Goal: Communication & Community: Answer question/provide support

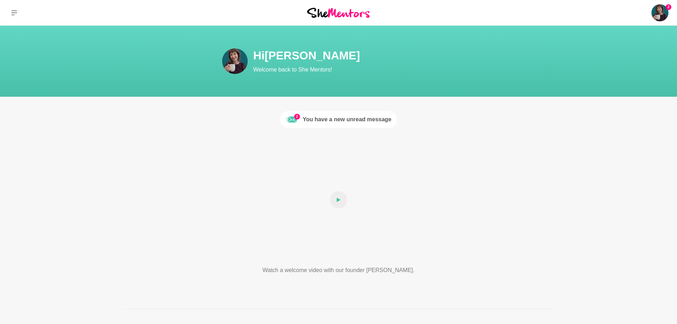
click at [333, 119] on div "You have a new unread message" at bounding box center [347, 119] width 89 height 9
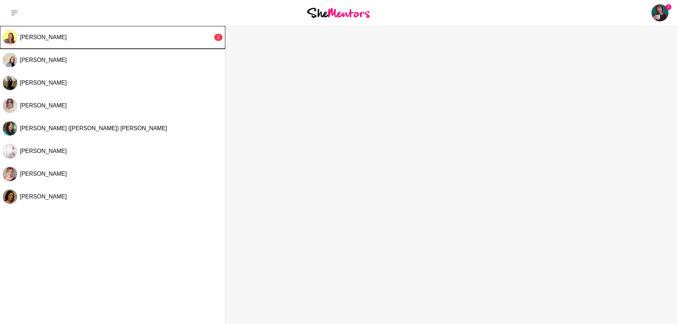
click at [142, 32] on button "[PERSON_NAME] 2" at bounding box center [112, 37] width 225 height 23
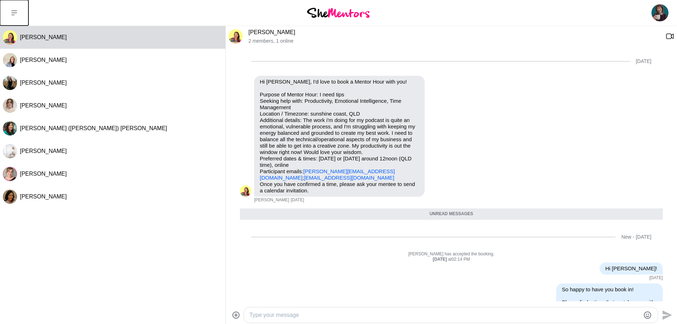
click at [19, 11] on button at bounding box center [14, 13] width 28 height 26
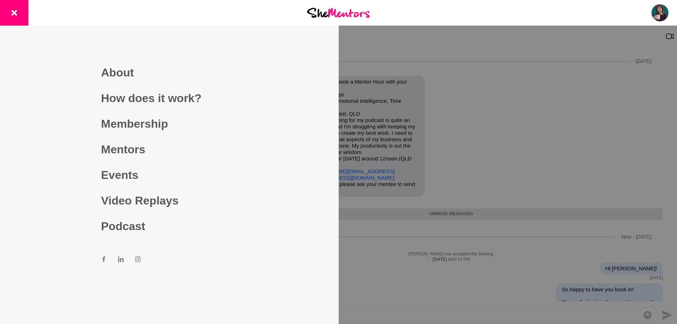
click at [126, 150] on link "Mentors" at bounding box center [169, 149] width 136 height 26
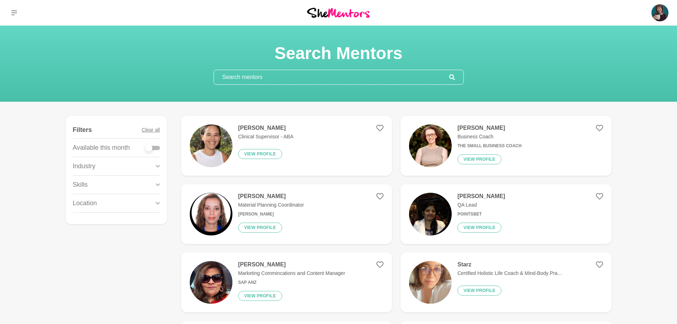
scroll to position [36, 0]
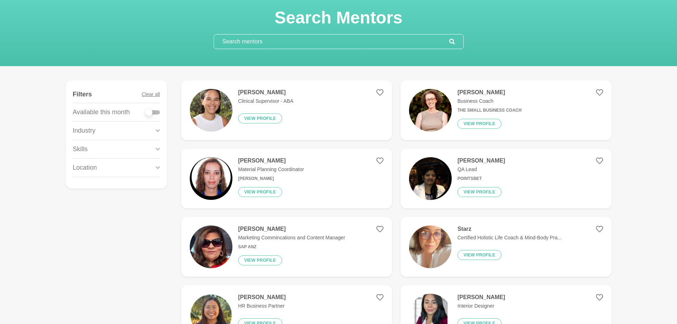
click at [253, 92] on h4 "[PERSON_NAME]" at bounding box center [265, 92] width 55 height 7
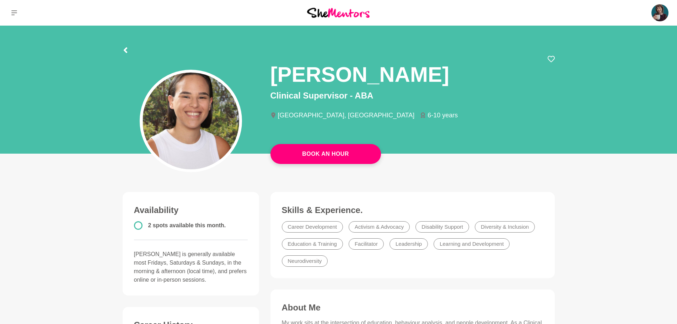
click at [298, 77] on h1 "[PERSON_NAME]" at bounding box center [359, 74] width 179 height 27
click at [124, 50] on icon at bounding box center [125, 50] width 4 height 6
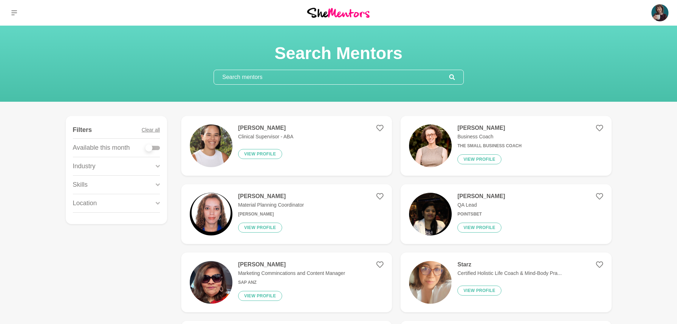
click at [265, 224] on button "View profile" at bounding box center [260, 227] width 44 height 10
